Goal: Communication & Community: Answer question/provide support

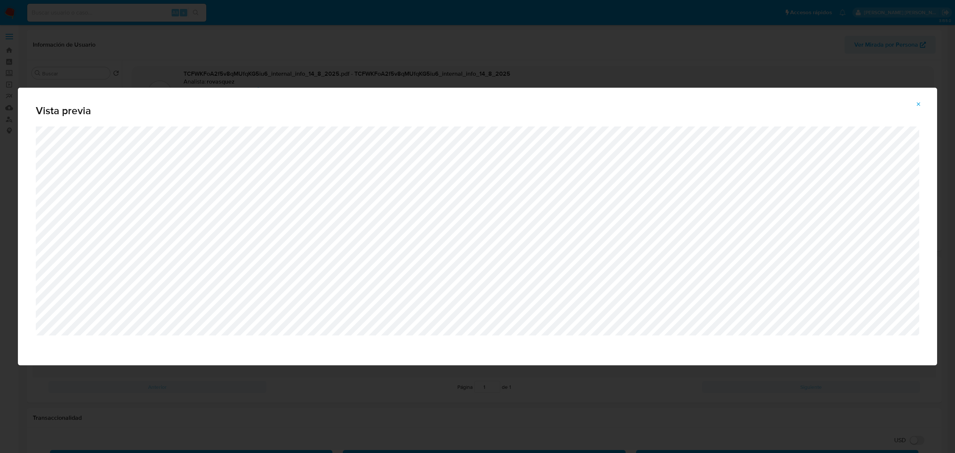
select select "10"
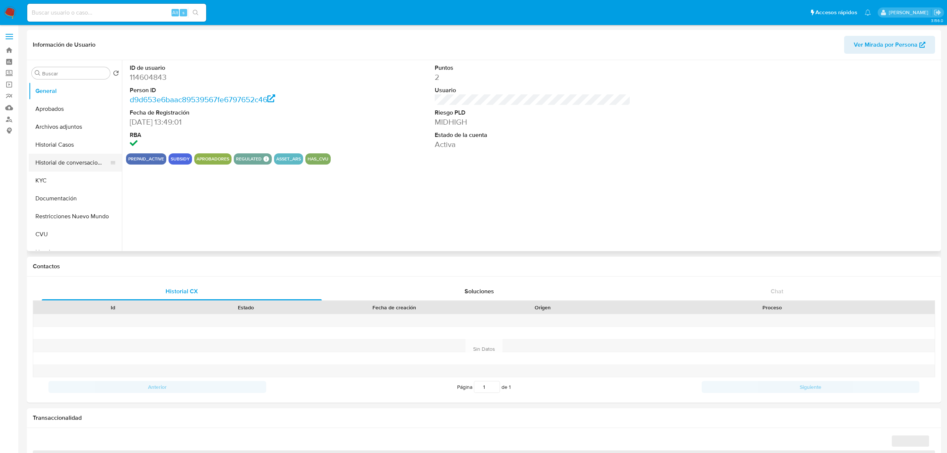
click at [73, 167] on button "Historial de conversaciones" at bounding box center [72, 163] width 87 height 18
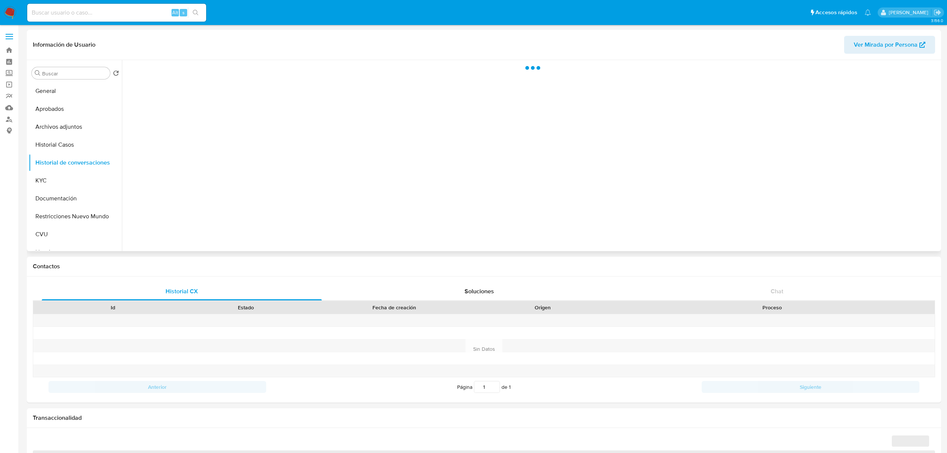
select select "10"
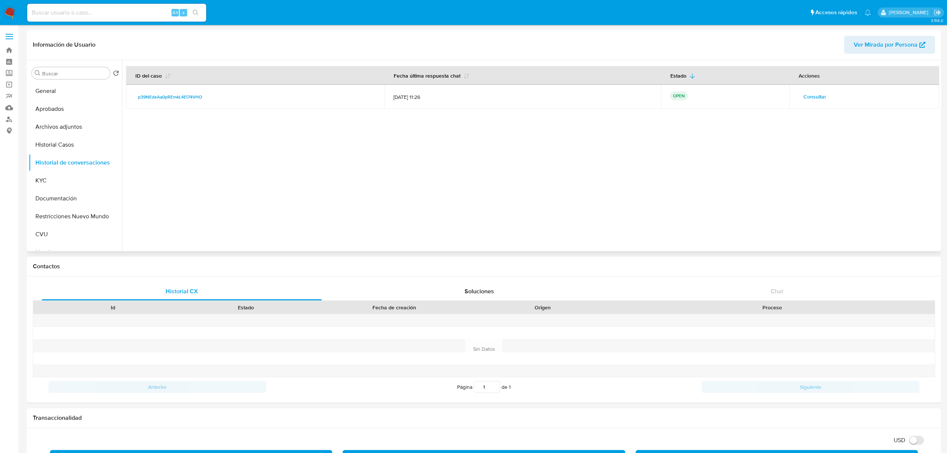
click at [812, 99] on span "Consultar" at bounding box center [815, 96] width 23 height 10
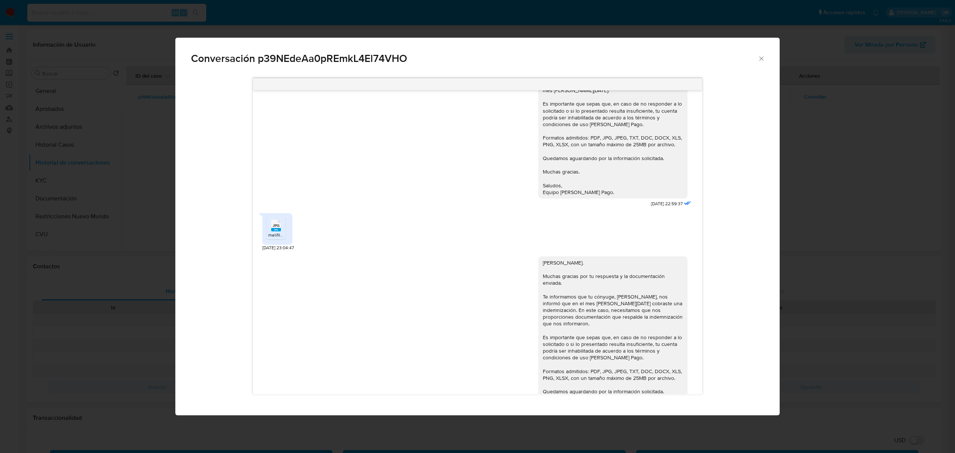
scroll to position [443, 0]
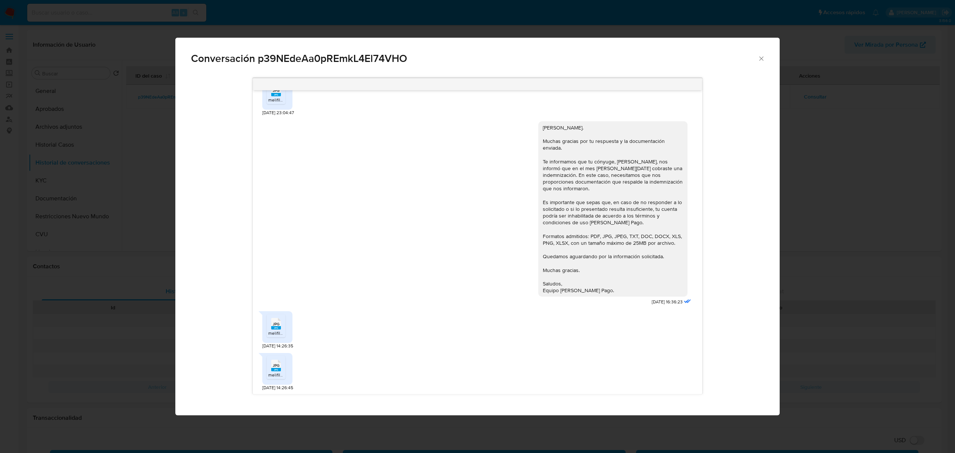
click at [274, 366] on span "JPG" at bounding box center [276, 365] width 7 height 5
click at [274, 328] on rect "Comunicación" at bounding box center [276, 327] width 10 height 3
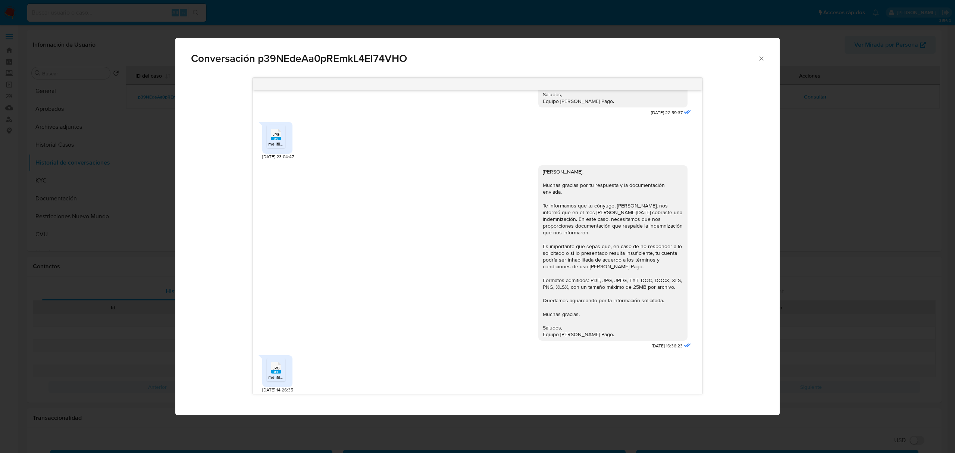
scroll to position [393, 0]
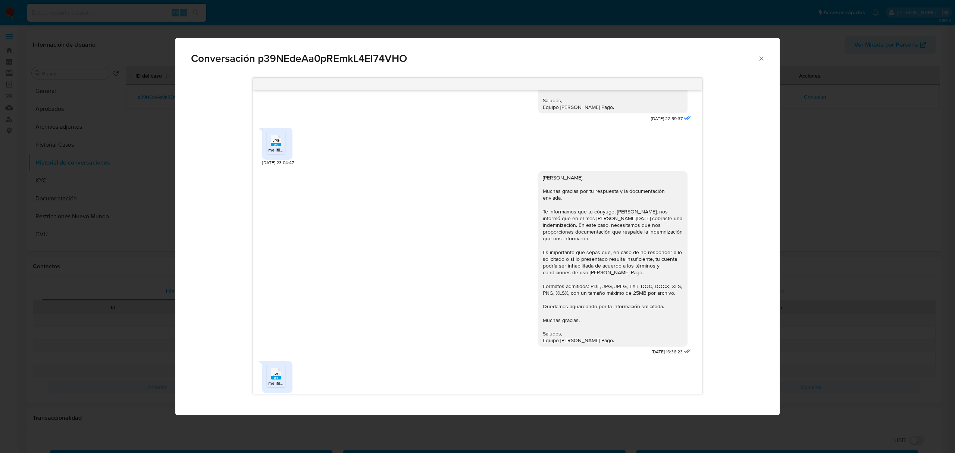
click at [275, 139] on span "JPG" at bounding box center [276, 140] width 7 height 5
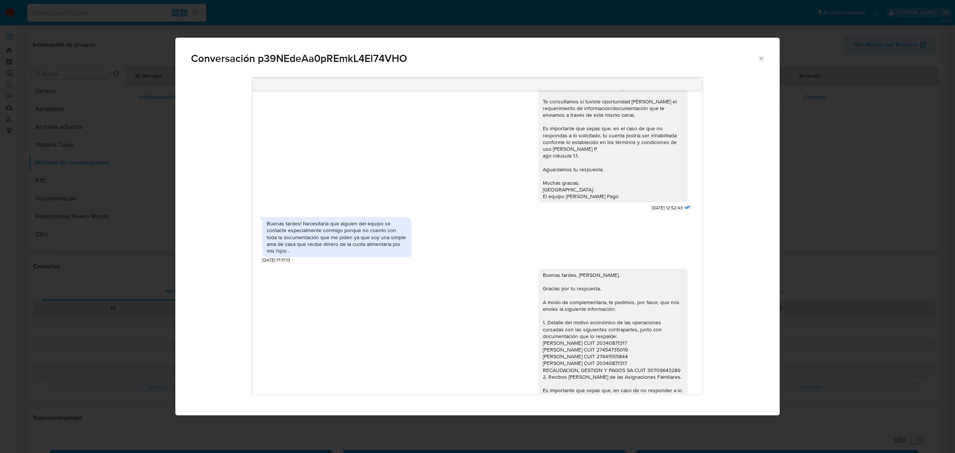
scroll to position [448, 0]
drag, startPoint x: 304, startPoint y: 244, endPoint x: 366, endPoint y: 242, distance: 62.7
click at [366, 242] on div "Buenas tardes! Necesitaría que alguien del equipo se contacte especialmente con…" at bounding box center [337, 236] width 140 height 34
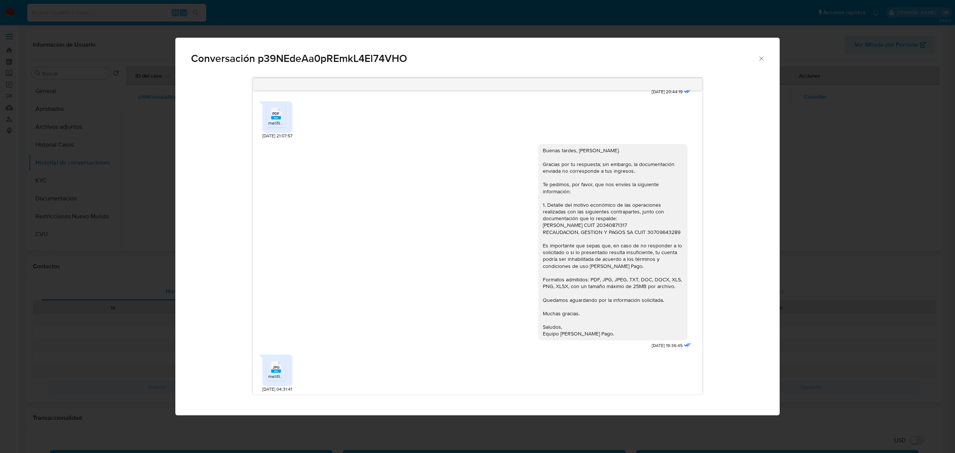
scroll to position [895, 0]
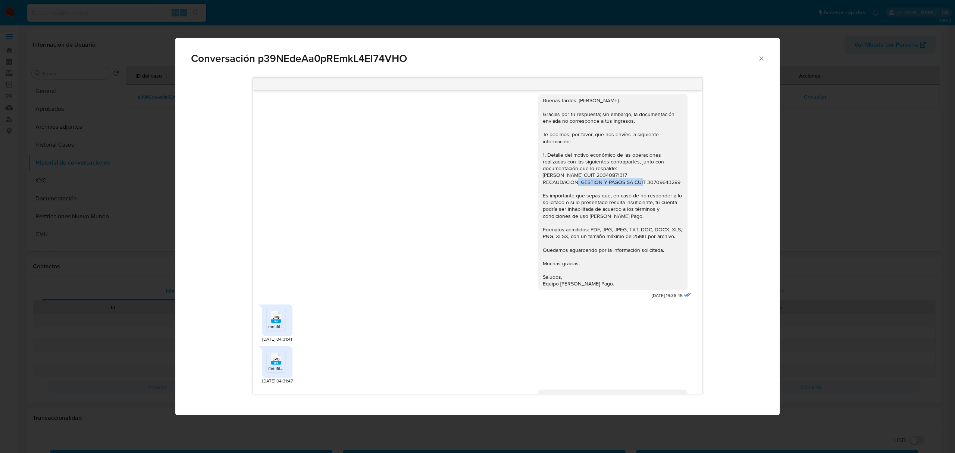
drag, startPoint x: 557, startPoint y: 194, endPoint x: 625, endPoint y: 193, distance: 68.3
click at [625, 193] on div "Buenas tardes, Noelia. Gracias por tu respuesta; sin embargo, la documentación …" at bounding box center [613, 192] width 140 height 190
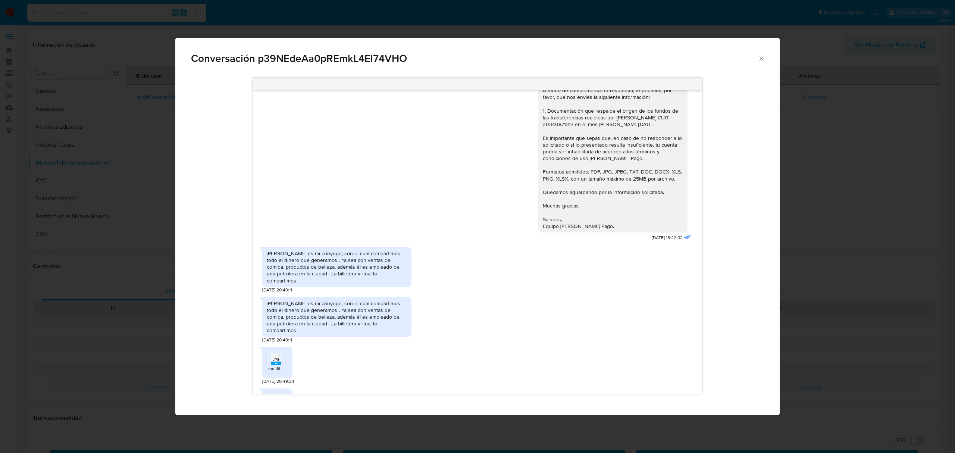
scroll to position [1243, 0]
drag, startPoint x: 272, startPoint y: 265, endPoint x: 391, endPoint y: 265, distance: 119.3
click at [391, 265] on div "Nicolás Silverio Oyarzun es mi cónyuge, con el cual compartimos todo el dinero …" at bounding box center [337, 265] width 140 height 34
click at [350, 275] on div "Nicolás Silverio Oyarzun es mi cónyuge, con el cual compartimos todo el dinero …" at bounding box center [337, 265] width 140 height 34
drag, startPoint x: 378, startPoint y: 272, endPoint x: 398, endPoint y: 272, distance: 19.8
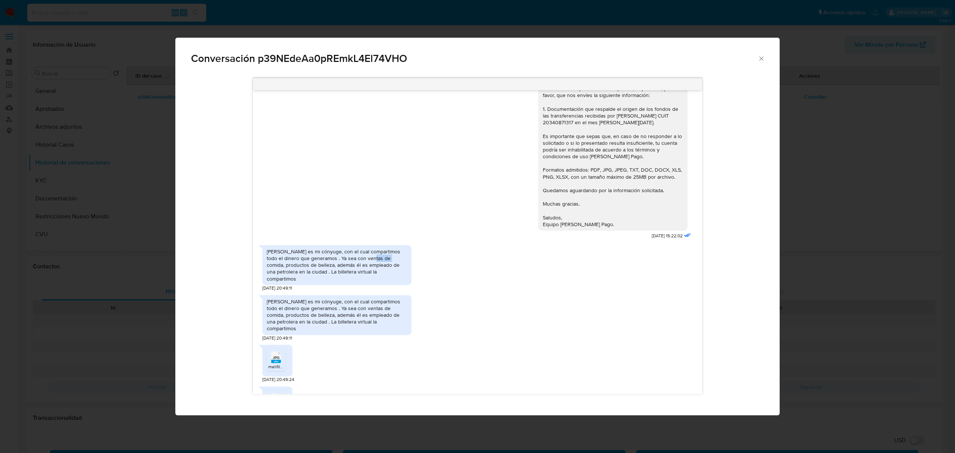
click at [398, 272] on div "Nicolás Silverio Oyarzun es mi cónyuge, con el cual compartimos todo el dinero …" at bounding box center [337, 265] width 140 height 34
drag, startPoint x: 280, startPoint y: 275, endPoint x: 389, endPoint y: 278, distance: 108.9
click at [389, 278] on div "Nicolás Silverio Oyarzun es mi cónyuge, con el cual compartimos todo el dinero …" at bounding box center [337, 265] width 140 height 34
drag, startPoint x: 291, startPoint y: 289, endPoint x: 369, endPoint y: 289, distance: 77.9
click at [369, 282] on div "Nicolás Silverio Oyarzun es mi cónyuge, con el cual compartimos todo el dinero …" at bounding box center [337, 265] width 140 height 34
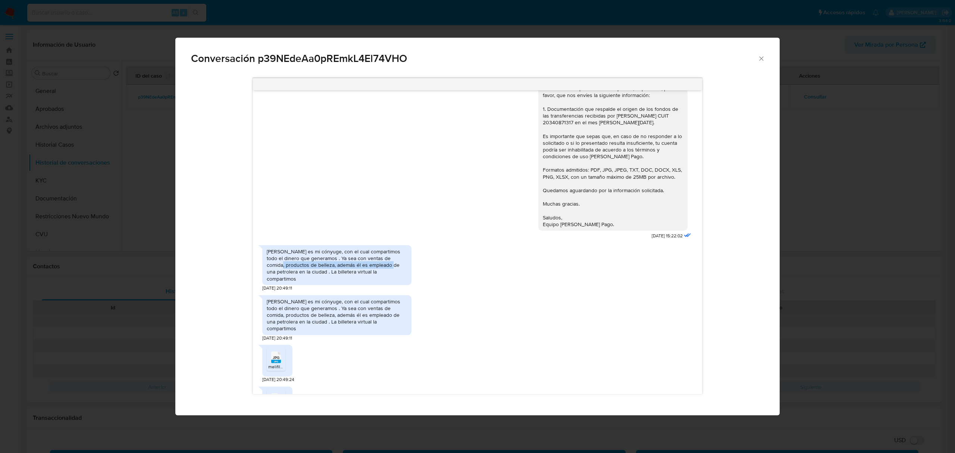
scroll to position [1293, 0]
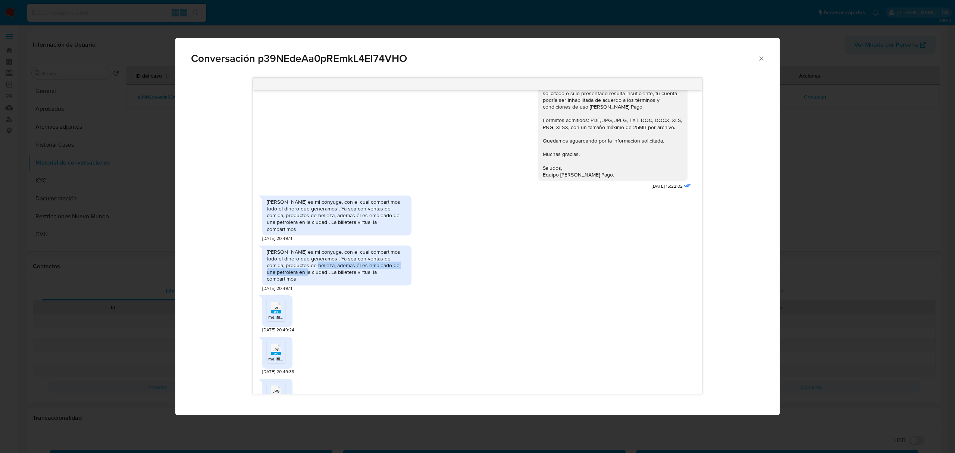
click at [314, 282] on div "Nicolás Silverio Oyarzun es mi cónyuge, con el cual compartimos todo el dinero …" at bounding box center [337, 265] width 140 height 34
click at [335, 269] on div "Nicolás Silverio Oyarzun es mi cónyuge, con el cual compartimos todo el dinero …" at bounding box center [337, 265] width 140 height 34
drag, startPoint x: 373, startPoint y: 270, endPoint x: 382, endPoint y: 272, distance: 9.2
click at [375, 270] on div "Nicolás Silverio Oyarzun es mi cónyuge, con el cual compartimos todo el dinero …" at bounding box center [337, 265] width 140 height 34
drag, startPoint x: 327, startPoint y: 278, endPoint x: 349, endPoint y: 280, distance: 22.8
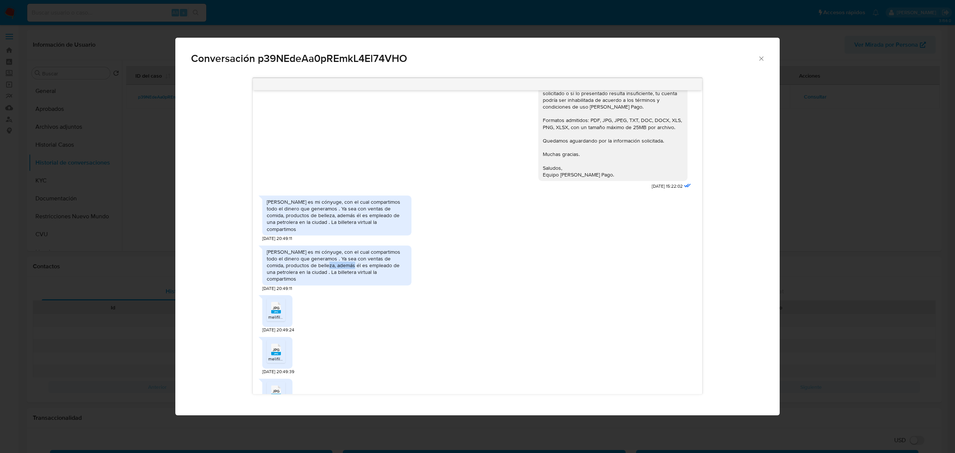
click at [349, 280] on div "Nicolás Silverio Oyarzun es mi cónyuge, con el cual compartimos todo el dinero …" at bounding box center [337, 265] width 140 height 34
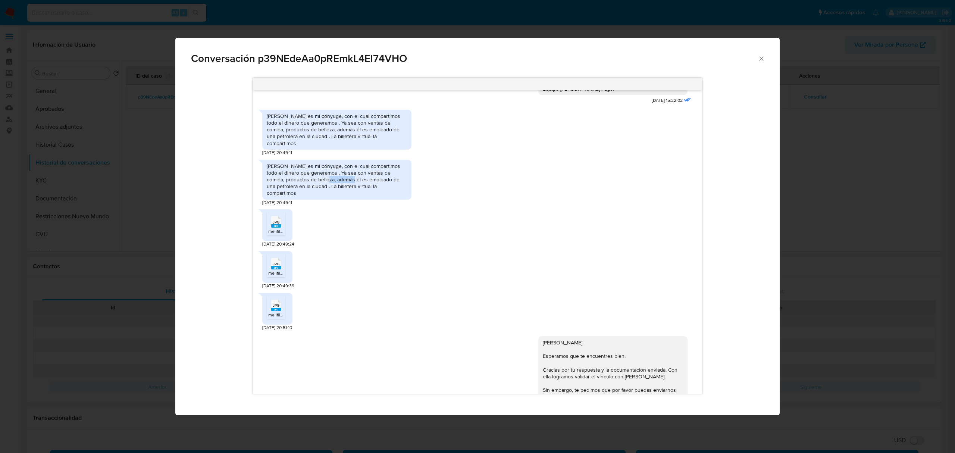
scroll to position [1392, 0]
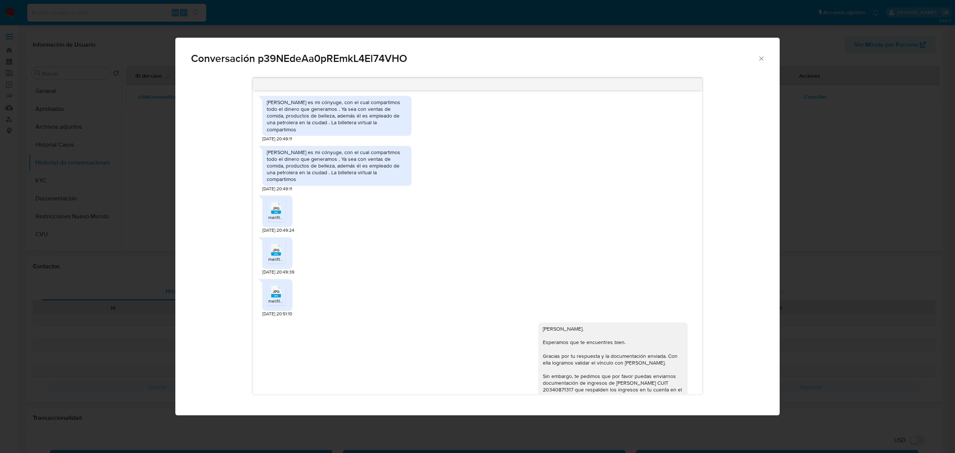
click at [273, 211] on span "JPG" at bounding box center [276, 208] width 7 height 5
click at [276, 252] on span "JPG" at bounding box center [276, 250] width 7 height 5
click at [273, 297] on rect "Comunicación" at bounding box center [276, 295] width 10 height 3
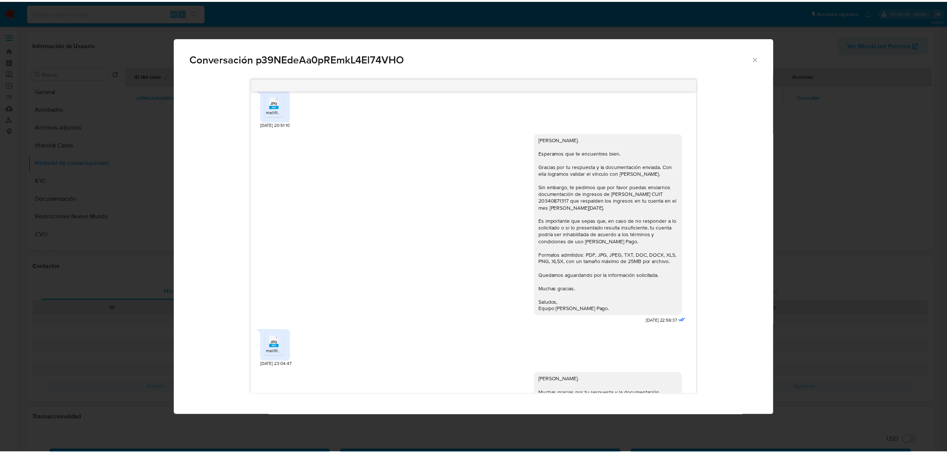
scroll to position [1591, 0]
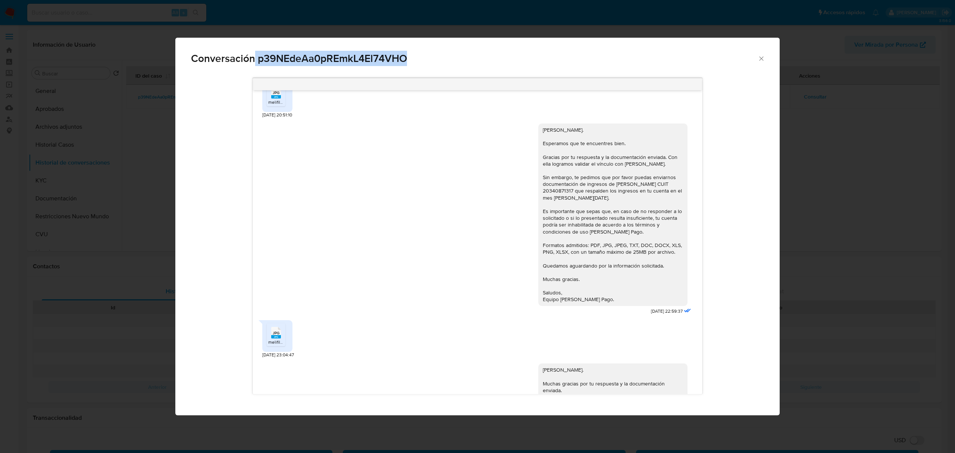
drag, startPoint x: 256, startPoint y: 57, endPoint x: 413, endPoint y: 57, distance: 157.4
click at [413, 57] on span "Conversación p39NEdeAa0pREmkL4El74VHO" at bounding box center [474, 58] width 566 height 10
copy span "p39NEdeAa0pREmkL4El74VHO"
click at [765, 55] on div "Conversación p39NEdeAa0pREmkL4El74VHO" at bounding box center [477, 55] width 604 height 35
click at [761, 57] on icon "Cerrar" at bounding box center [760, 58] width 7 height 7
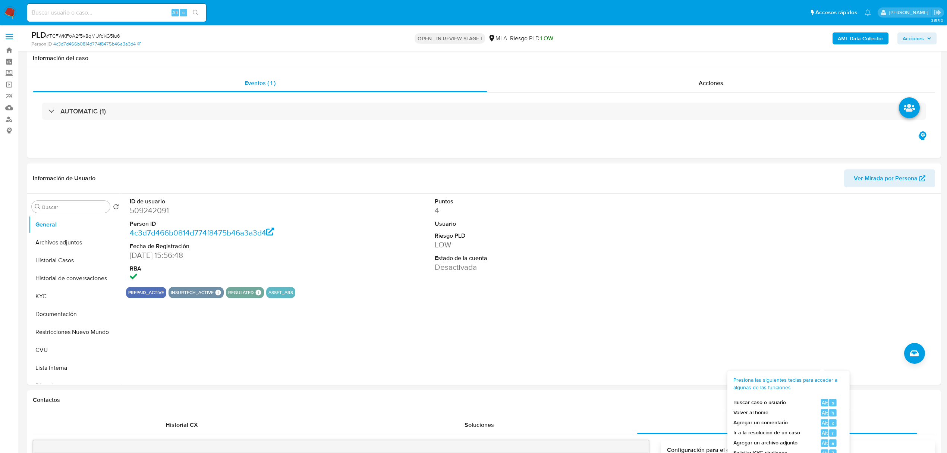
select select "10"
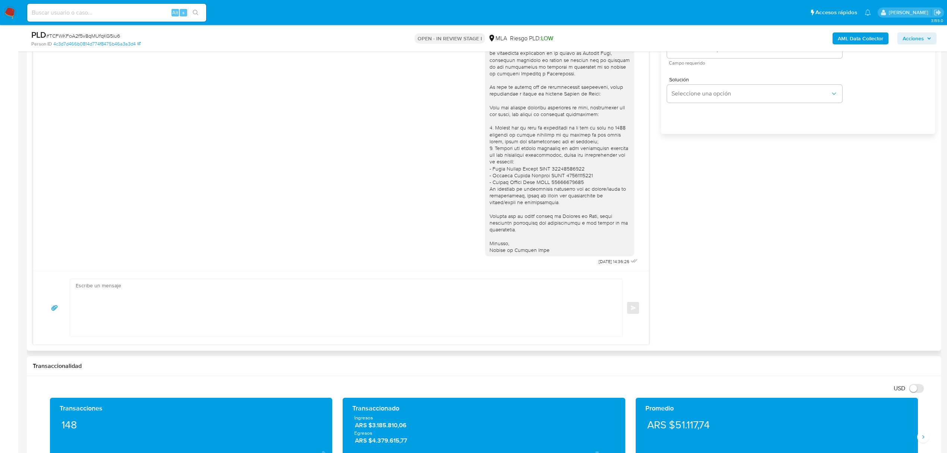
scroll to position [547, 0]
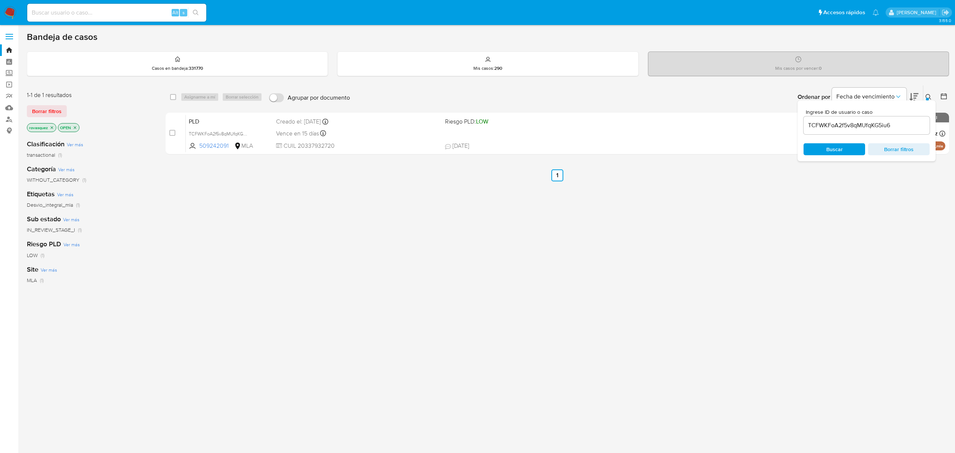
click at [811, 123] on input "TCFWKFoA2f5v8qMUfqKG5iu6" at bounding box center [866, 125] width 126 height 10
paste input "p39NEdeAa0pREmkL4El74VHO"
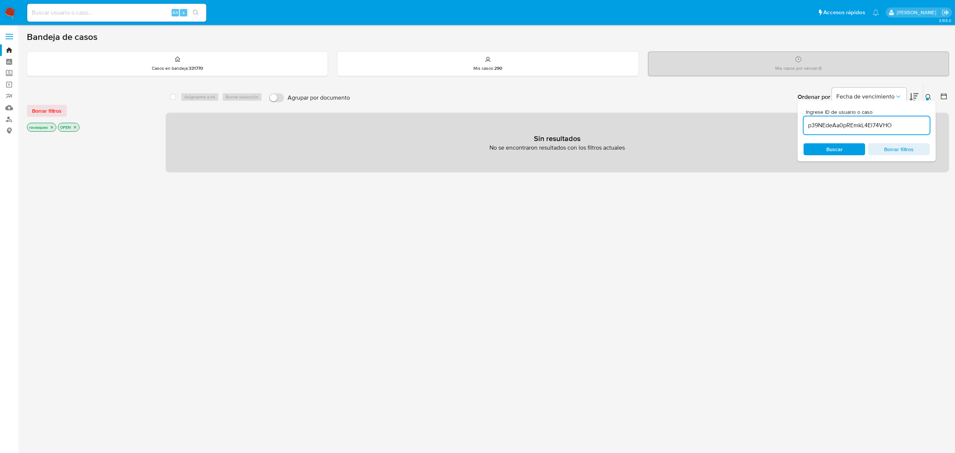
click at [816, 125] on input "p39NEdeAa0pREmkL4El74VHO" at bounding box center [866, 125] width 126 height 10
click at [811, 125] on input "p39NEdeAa0pREmkL4El74VHO" at bounding box center [866, 125] width 126 height 10
type input "p39NEdeAa0pREmkL4El74VHO"
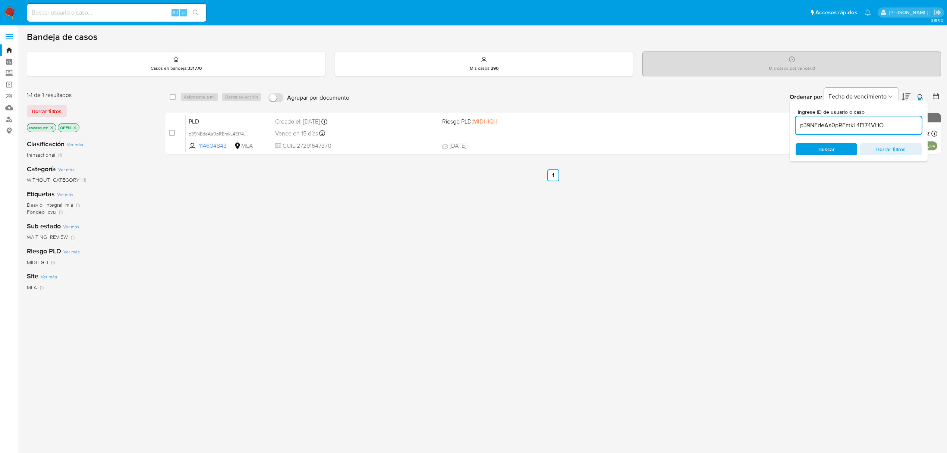
click at [845, 151] on span "Buscar" at bounding box center [826, 149] width 51 height 10
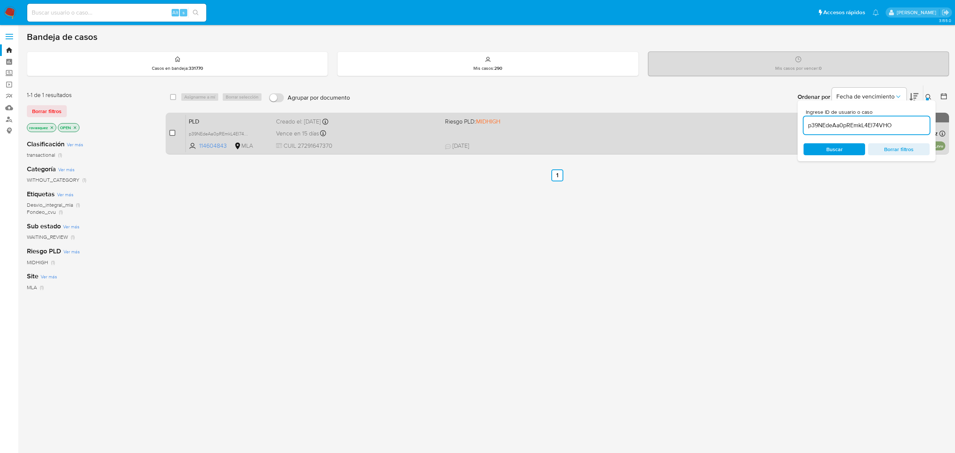
click at [172, 132] on input "checkbox" at bounding box center [172, 133] width 6 height 6
checkbox input "true"
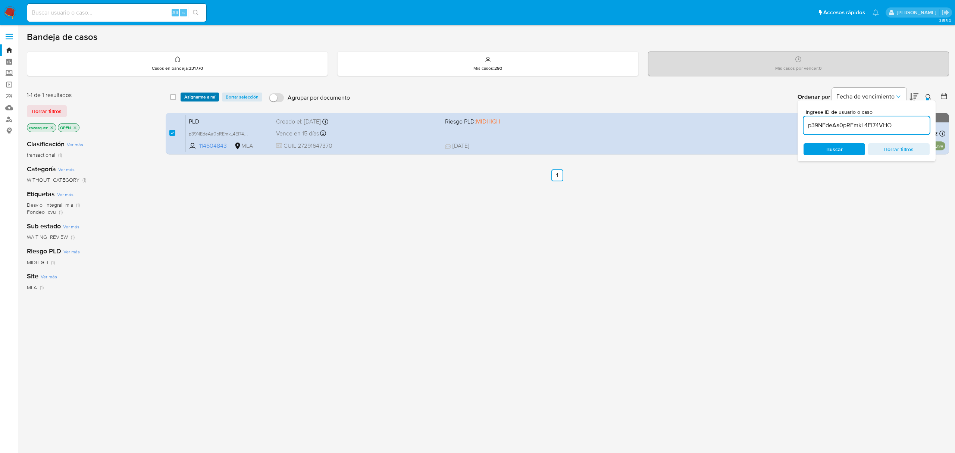
click at [196, 98] on span "Asignarme a mí" at bounding box center [199, 96] width 31 height 7
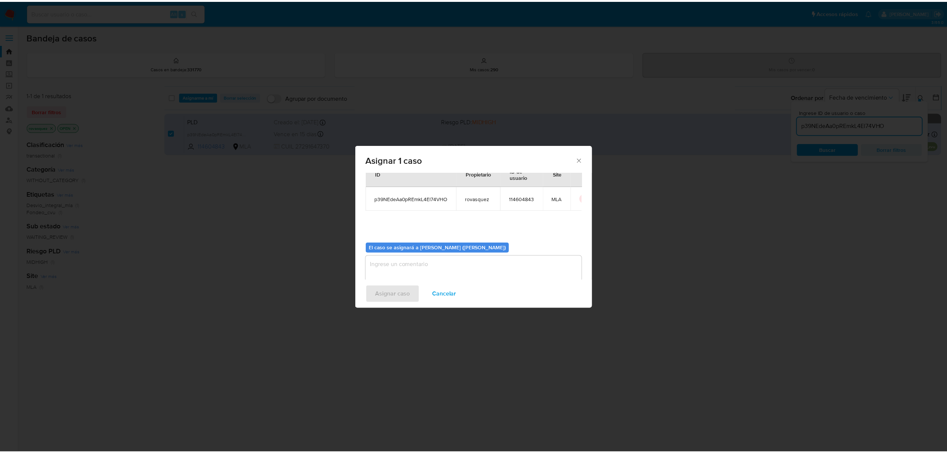
scroll to position [38, 0]
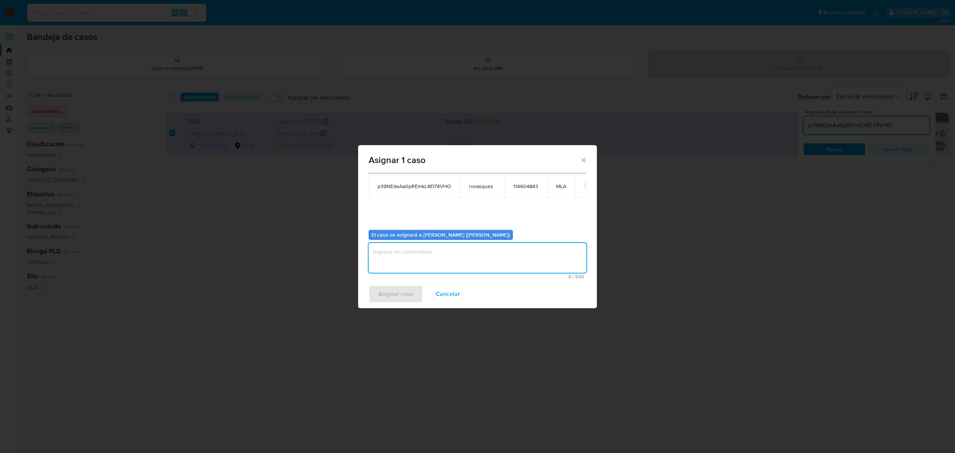
click at [394, 261] on textarea "assign-modal" at bounding box center [477, 258] width 218 height 30
type textarea "."
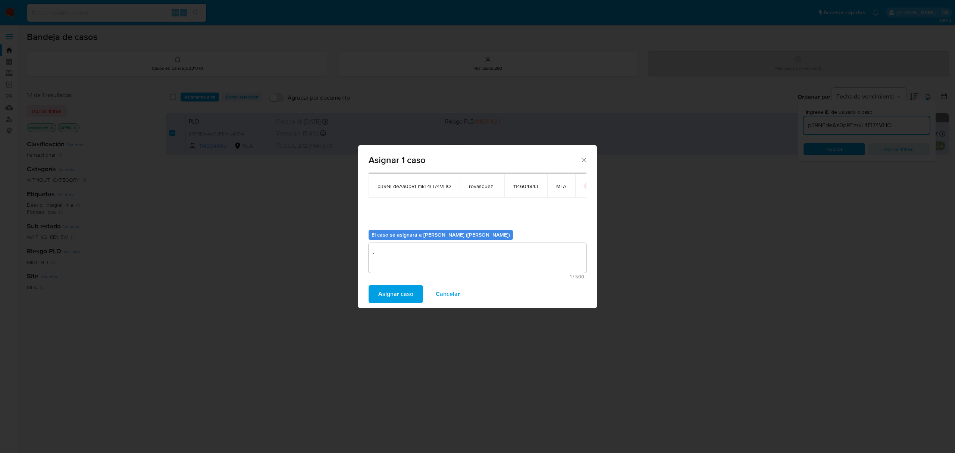
click at [385, 296] on span "Asignar caso" at bounding box center [395, 294] width 35 height 16
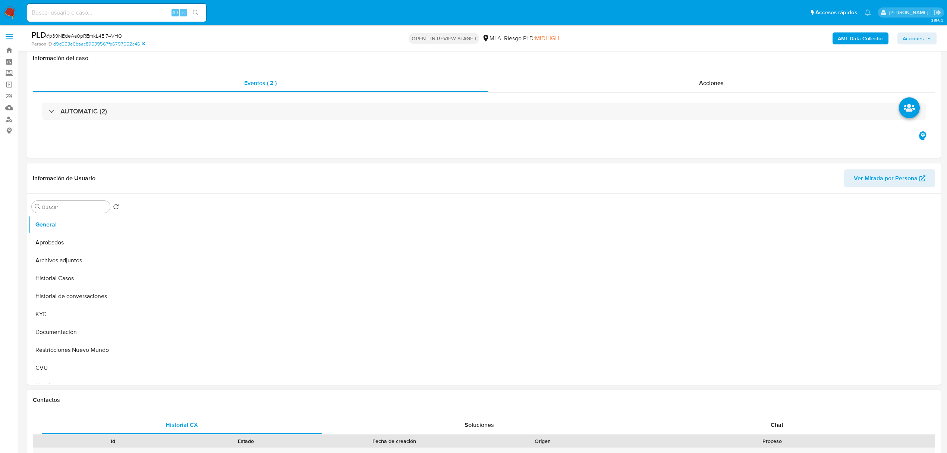
scroll to position [149, 0]
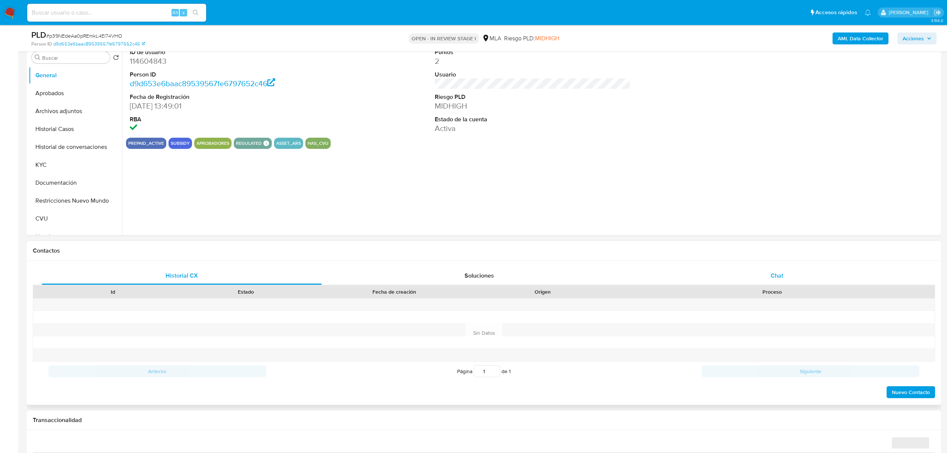
click at [776, 276] on span "Chat" at bounding box center [777, 275] width 13 height 9
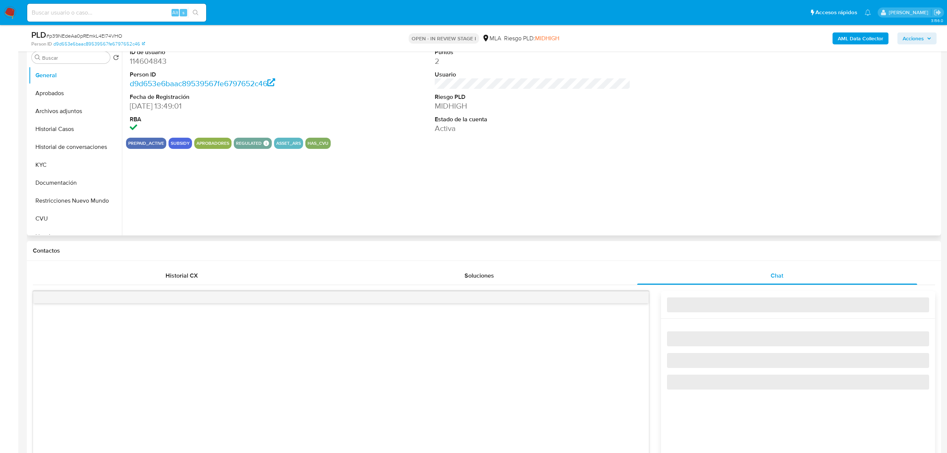
select select "10"
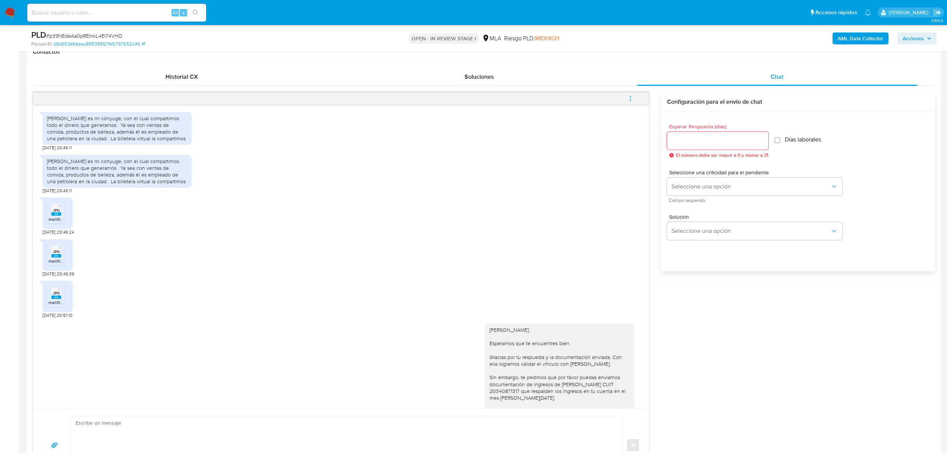
scroll to position [497, 0]
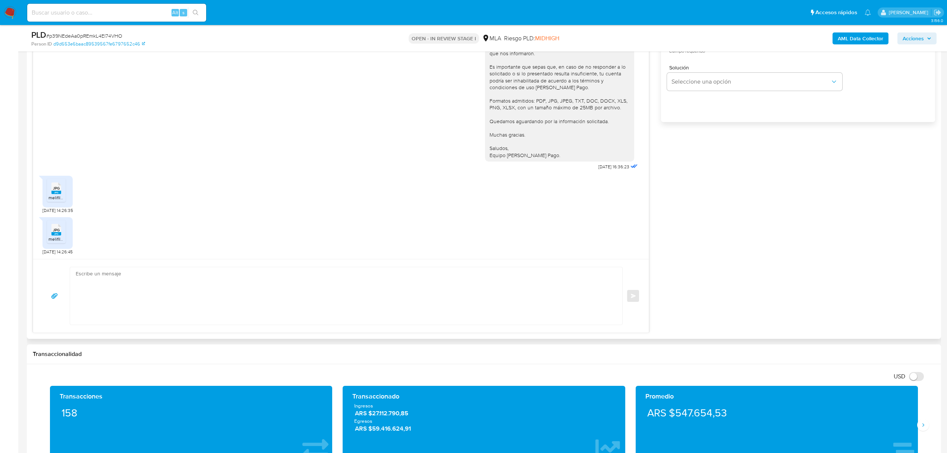
click at [122, 296] on textarea at bounding box center [344, 295] width 537 height 57
type textarea "Motivo"
click at [121, 277] on textarea "Buenas detalle de las operaciones de" at bounding box center [344, 295] width 537 height 57
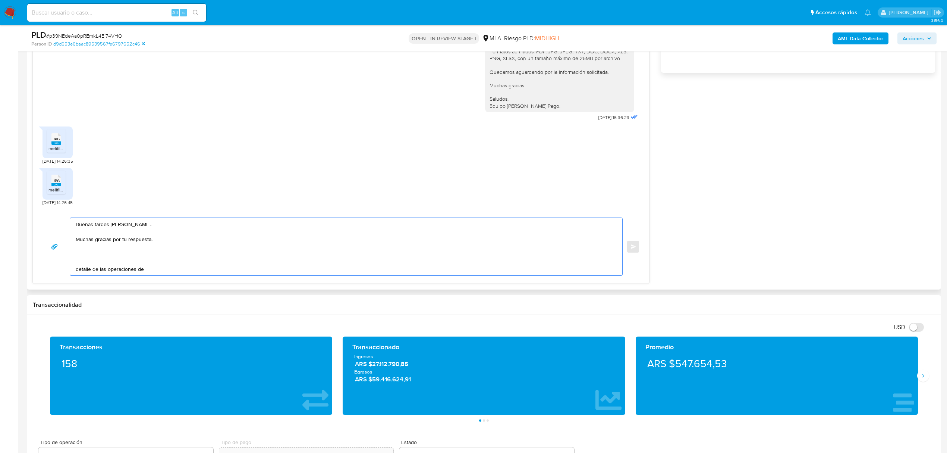
scroll to position [547, 0]
click at [131, 225] on textarea "Buenas tardes Noelia. Muchas gracias por tu respuesta. detalle de las operacion…" at bounding box center [344, 245] width 537 height 57
click at [125, 251] on textarea "Buenas tardes Noelia. Muchas gracias por tu respuesta. detalle de las operacion…" at bounding box center [344, 245] width 537 height 57
click at [139, 256] on textarea "Buenas tardes Noelia. Muchas gracias por tu respuesta. Necesitamos que puedas d…" at bounding box center [344, 245] width 537 height 57
click at [119, 256] on textarea "Buenas tardes Noelia. Muchas gracias por tu respuesta. Necesitamos que puedas d…" at bounding box center [344, 245] width 537 height 57
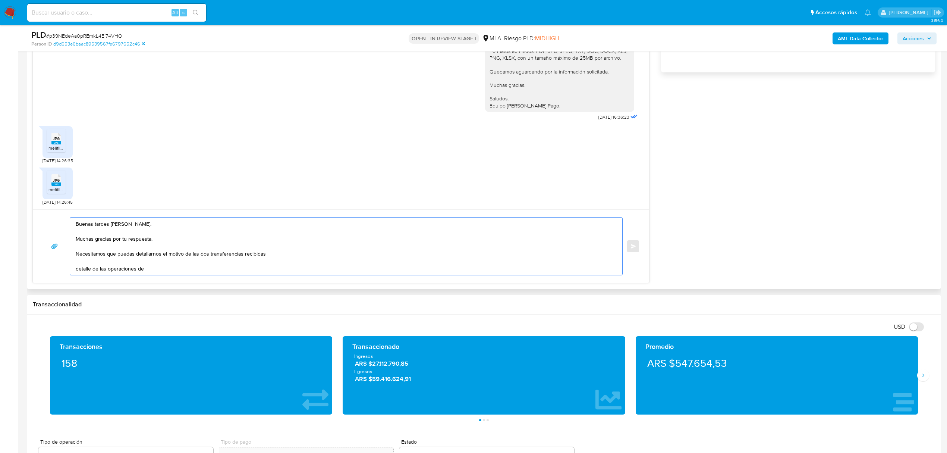
click at [178, 255] on textarea "Buenas tardes Noelia. Muchas gracias por tu respuesta. Necesitamos que puedas d…" at bounding box center [344, 245] width 537 height 57
click at [113, 257] on textarea "Buenas tardes Noelia. Muchas gracias por tu respuesta. Necesitamos que puedas d…" at bounding box center [344, 245] width 537 height 57
click at [273, 257] on textarea "Buenas tardes Noelia. Muchas gracias por tu respuesta. Necesitamos que puedas d…" at bounding box center [344, 245] width 537 height 57
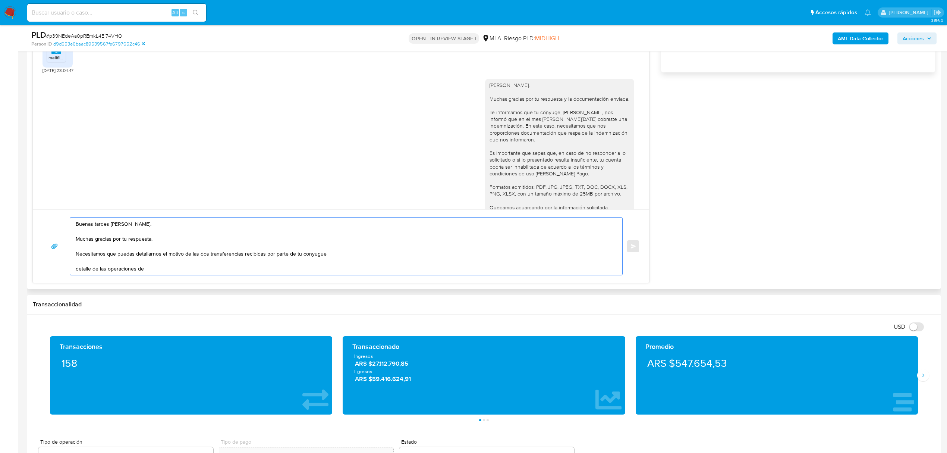
scroll to position [285, 0]
drag, startPoint x: 554, startPoint y: 127, endPoint x: 609, endPoint y: 128, distance: 55.2
click at [609, 128] on div "Hola, Noelia. Muchas gracias por tu respuesta y la documentación enviada. Te in…" at bounding box center [560, 163] width 140 height 163
copy div "Nicolás Silverio Oyarzun,"
click at [275, 263] on textarea "Buenas tardes Noelia. Muchas gracias por tu respuesta. Necesitamos que puedas d…" at bounding box center [344, 245] width 537 height 57
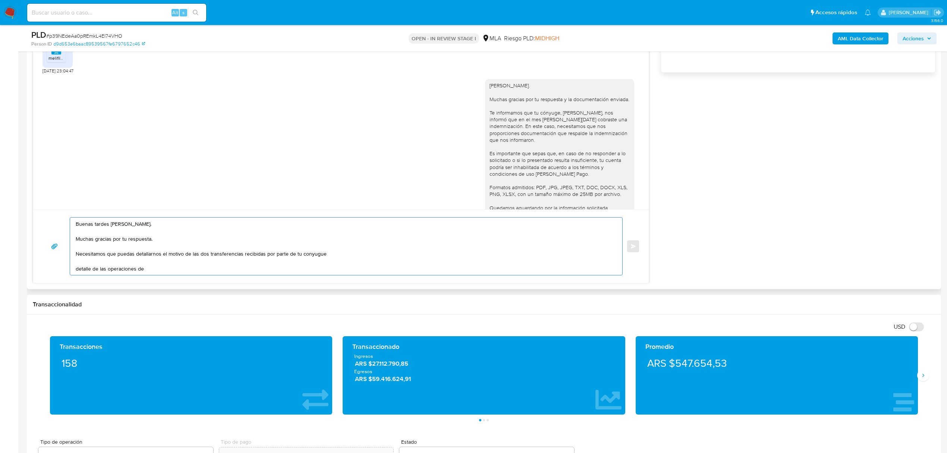
click at [359, 254] on textarea "Buenas tardes Noelia. Muchas gracias por tu respuesta. Necesitamos que puedas d…" at bounding box center [344, 245] width 537 height 57
paste textarea "Nicolás Silverio Oyarzun,"
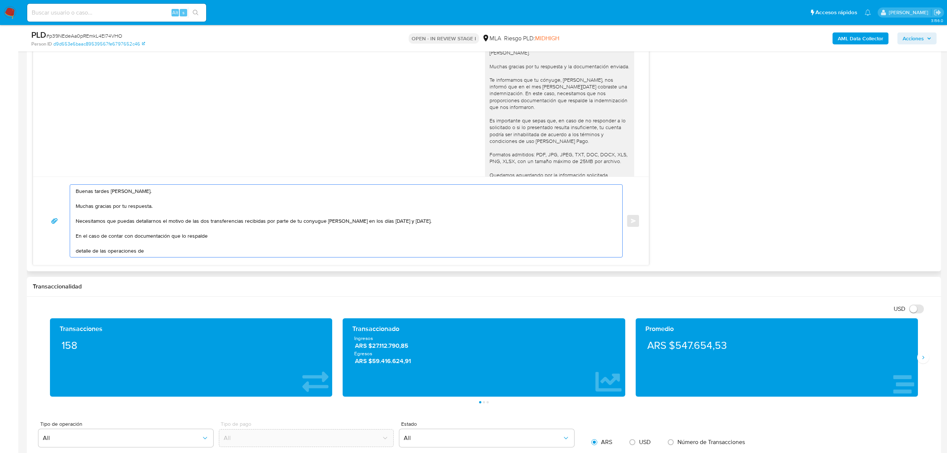
scroll to position [597, 0]
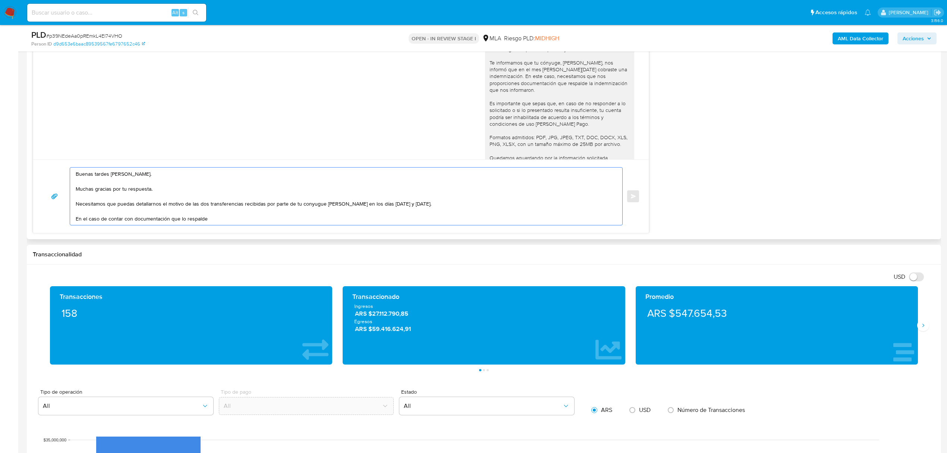
drag, startPoint x: 100, startPoint y: 207, endPoint x: 382, endPoint y: 202, distance: 282.0
click at [382, 202] on textarea "Buenas tardes Noelia. Muchas gracias por tu respuesta. Necesitamos que puedas d…" at bounding box center [344, 195] width 537 height 57
click at [314, 206] on textarea "Buenas tardes Noelia. Muchas gracias por tu respuesta. Necesitamos que puedas d…" at bounding box center [344, 195] width 537 height 57
click at [0, 0] on lt-em "cónyuge" at bounding box center [0, 0] width 0 height 0
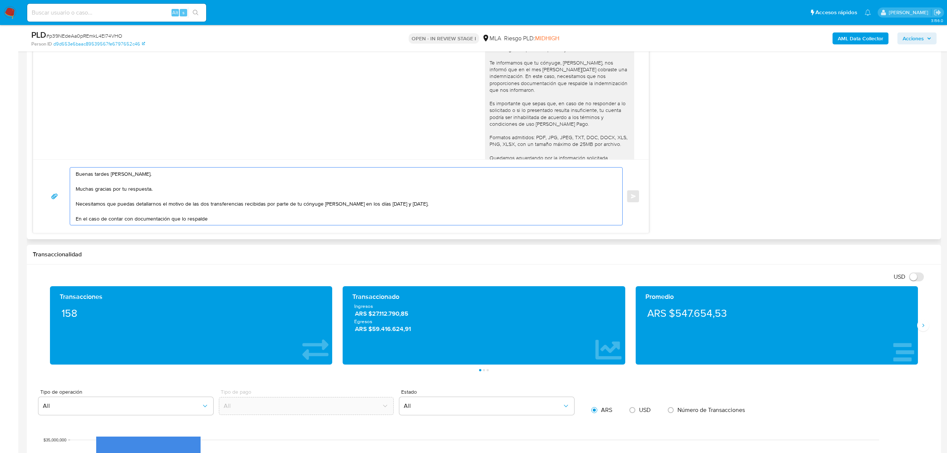
click at [321, 208] on textarea "Buenas tardes Noelia. Muchas gracias por tu respuesta. Necesitamos que puedas d…" at bounding box center [344, 195] width 537 height 57
click at [364, 207] on textarea "Buenas tardes Noelia. Muchas gracias por tu respuesta. Necesitamos que puedas d…" at bounding box center [344, 195] width 537 height 57
click at [469, 205] on textarea "Buenas tardes Noelia. Muchas gracias por tu respuesta. Necesitamos que puedas d…" at bounding box center [344, 195] width 537 height 57
click at [221, 217] on textarea "Buenas tardes Noelia. Muchas gracias por tu respuesta. Necesitamos que puedas d…" at bounding box center [344, 195] width 537 height 57
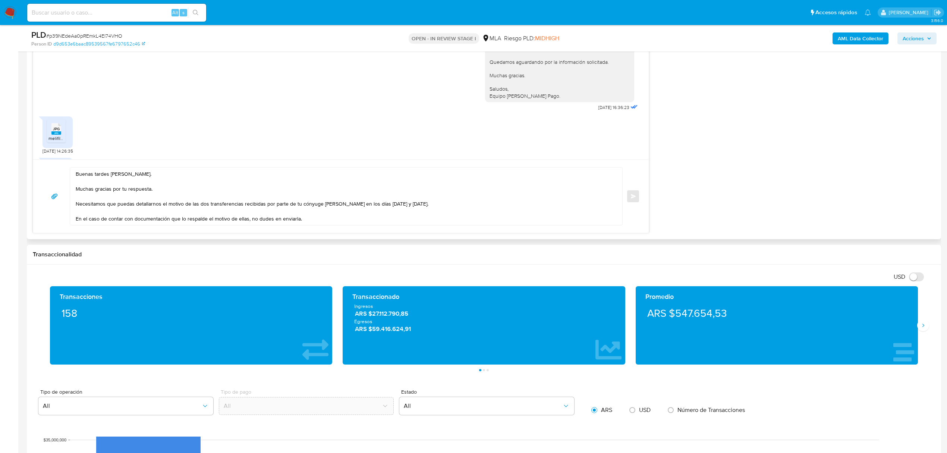
scroll to position [396, 0]
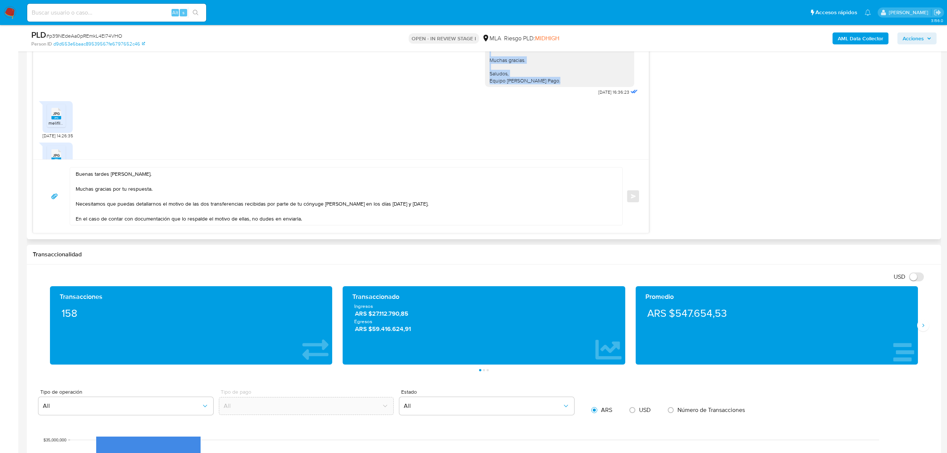
drag, startPoint x: 483, startPoint y: 69, endPoint x: 550, endPoint y: 95, distance: 71.3
click at [550, 84] on div "Hola, Noelia. Muchas gracias por tu respuesta y la documentación enviada. Te in…" at bounding box center [560, 2] width 140 height 163
copy div "Es importante que sepas que, en caso de no responder a lo solicitado o si lo pr…"
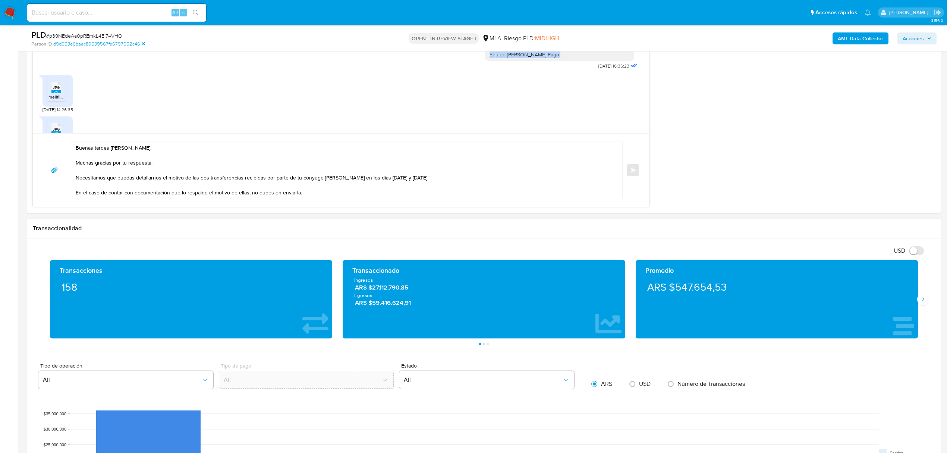
scroll to position [646, 0]
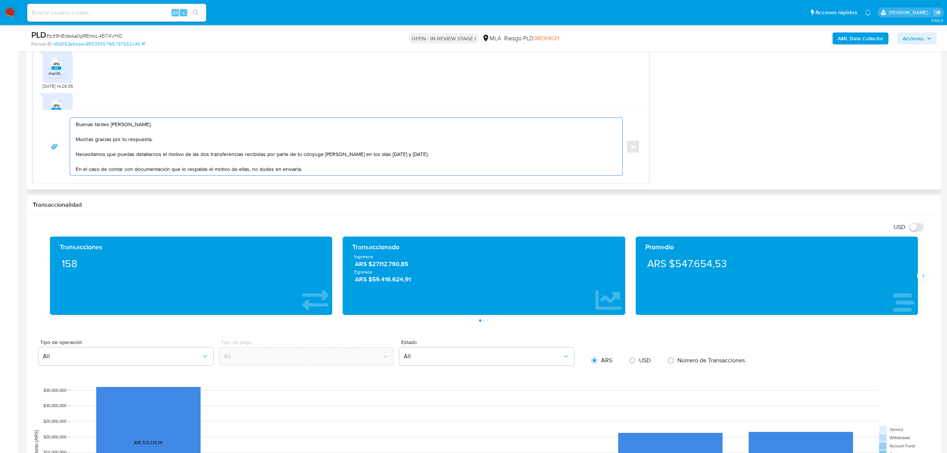
click at [310, 167] on textarea "Buenas tardes Noelia. Muchas gracias por tu respuesta. Necesitamos que puedas d…" at bounding box center [344, 146] width 537 height 57
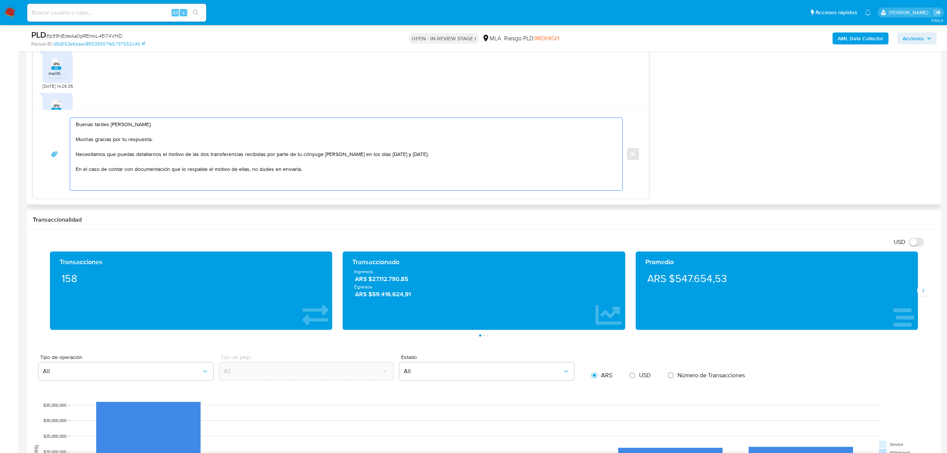
paste textarea "Es importante que sepas que, en caso de no responder a lo solicitado o si lo pr…"
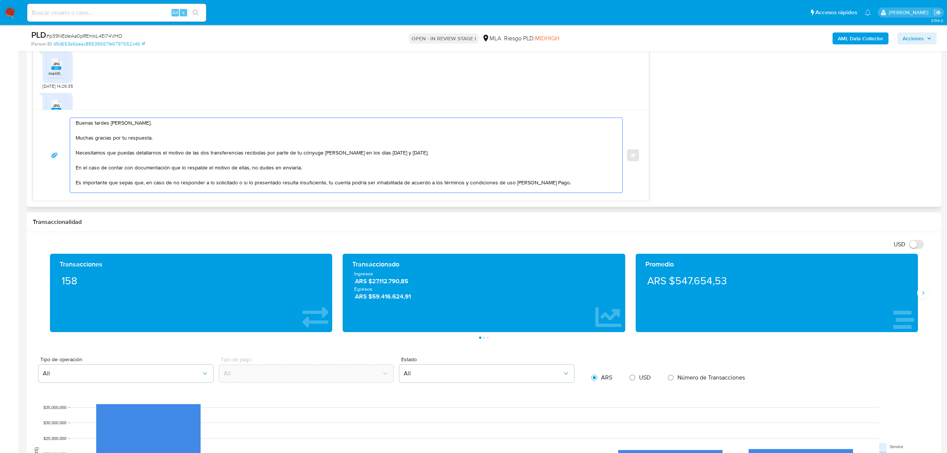
scroll to position [0, 0]
click at [166, 137] on textarea "Buenas tardes Noelia. Muchas gracias por tu respuesta. Necesitamos que puedas d…" at bounding box center [344, 155] width 537 height 75
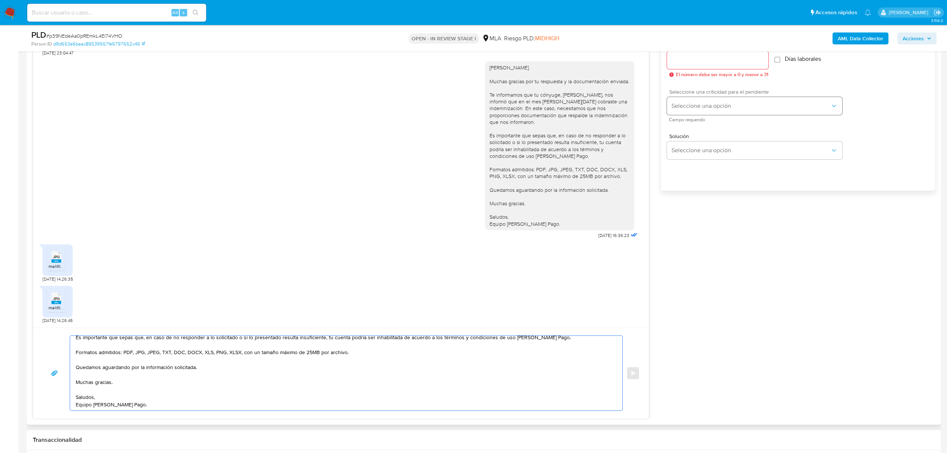
scroll to position [398, 0]
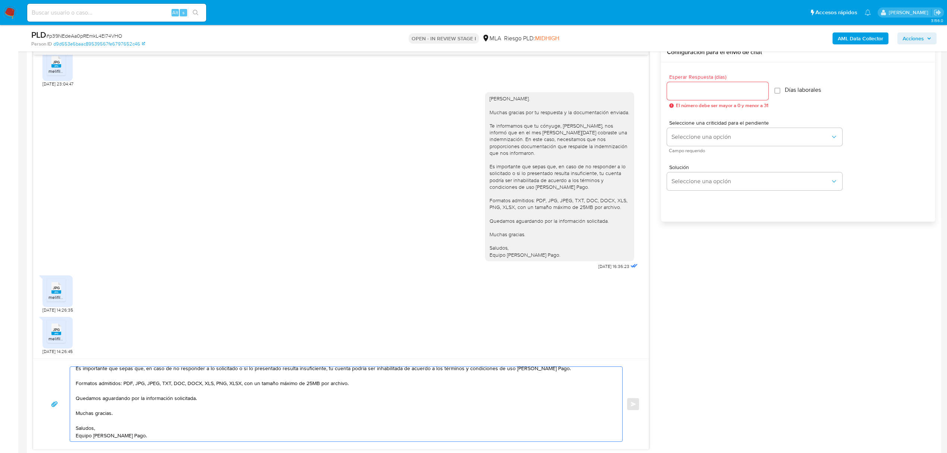
type textarea "Buenas tardes Noelia. Muchas gracias por tu respuesta, y por el oficio enviado.…"
click at [682, 88] on input "Esperar Respuesta (días)" at bounding box center [717, 91] width 101 height 10
type input "1"
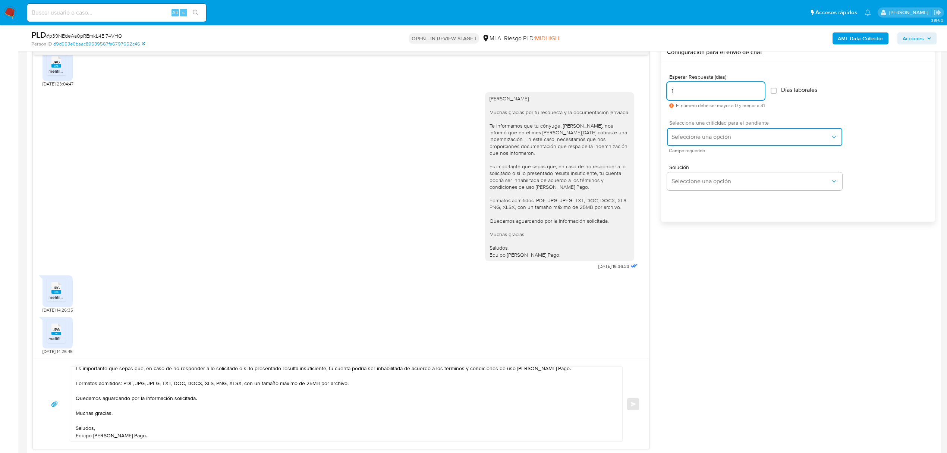
click at [684, 138] on span "Seleccione una opción" at bounding box center [751, 136] width 159 height 7
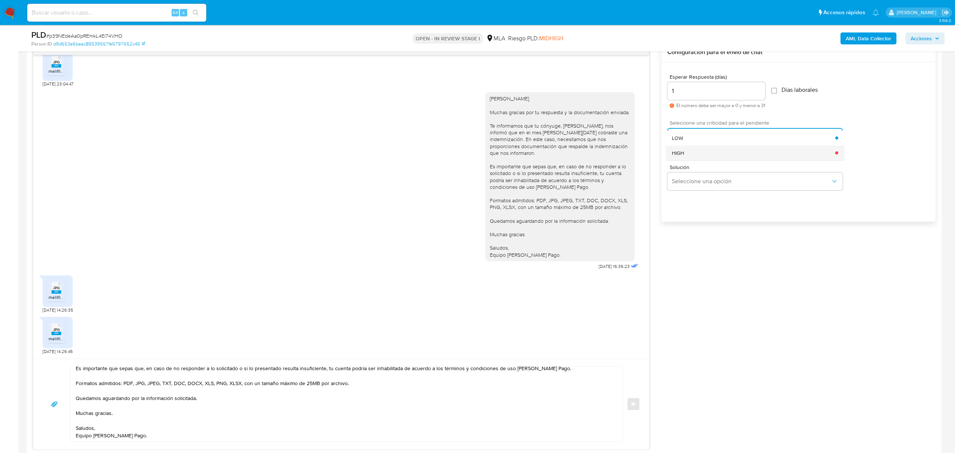
click at [696, 159] on div "HIGH" at bounding box center [753, 152] width 163 height 15
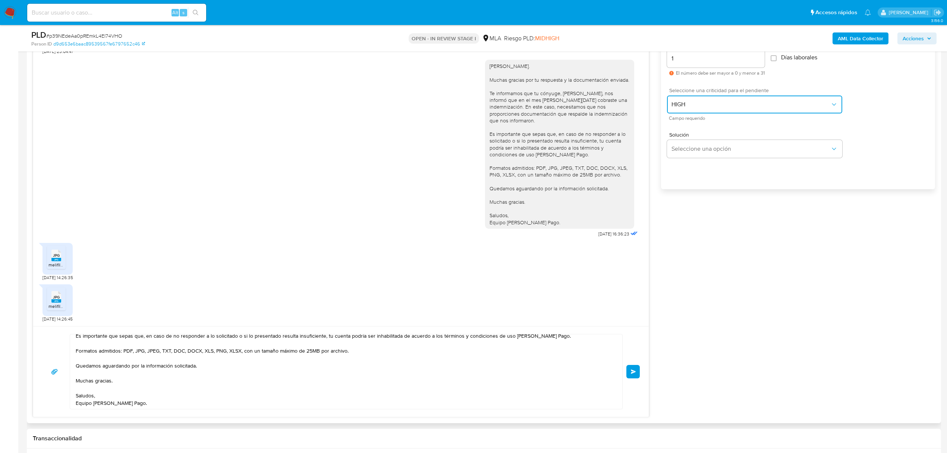
scroll to position [448, 0]
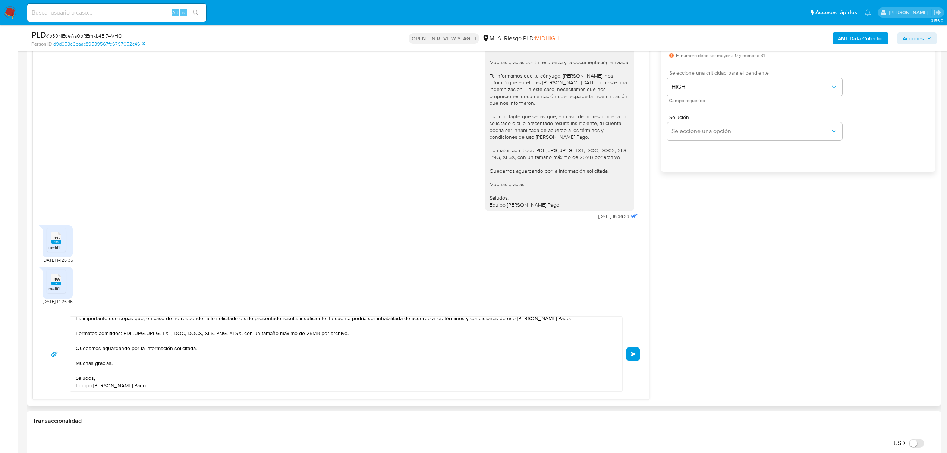
click at [633, 355] on span "Enviar" at bounding box center [633, 354] width 5 height 4
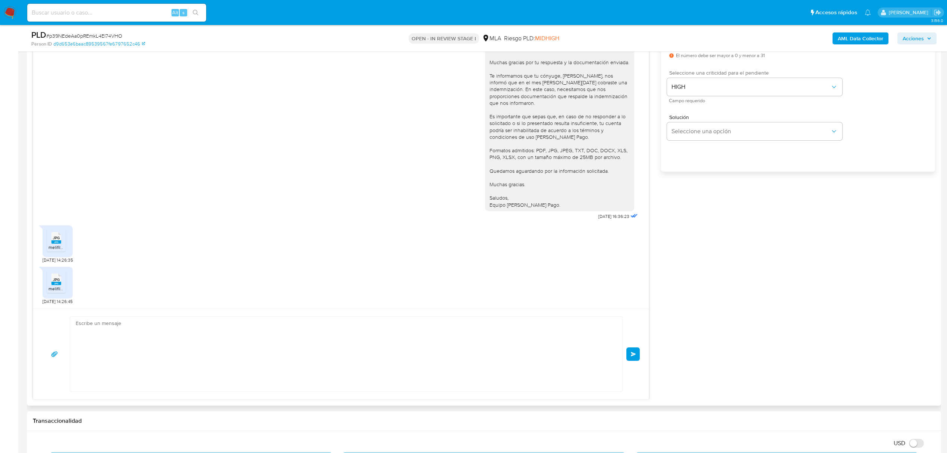
scroll to position [625, 0]
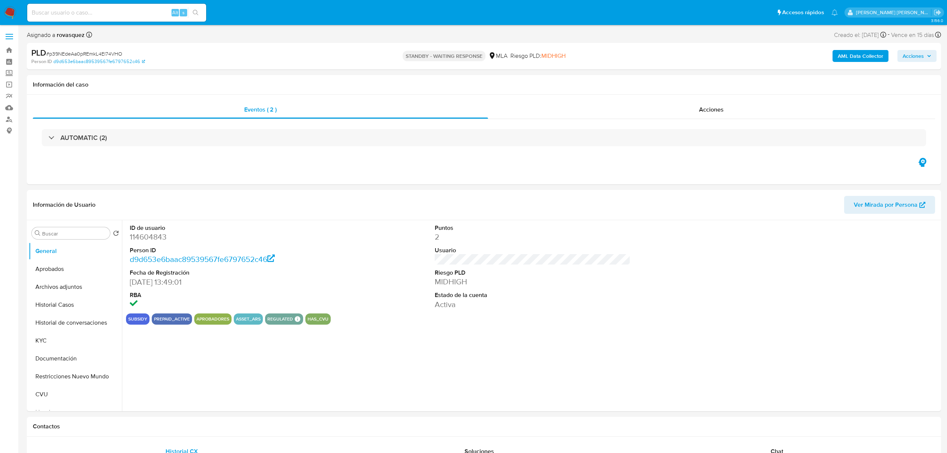
select select "10"
click at [571, 287] on dd "MIDHIGH" at bounding box center [533, 281] width 196 height 10
